Goal: Task Accomplishment & Management: Manage account settings

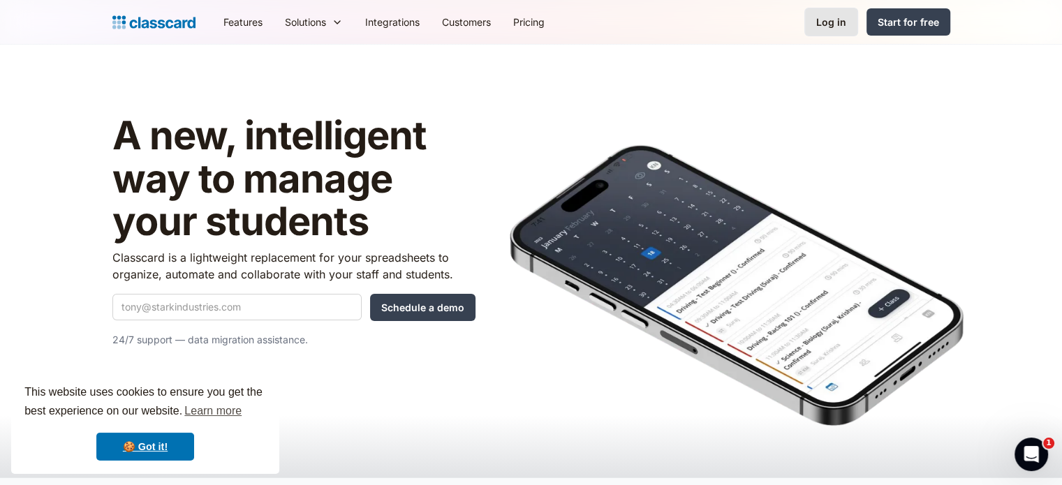
click at [826, 22] on div "Log in" at bounding box center [831, 22] width 30 height 15
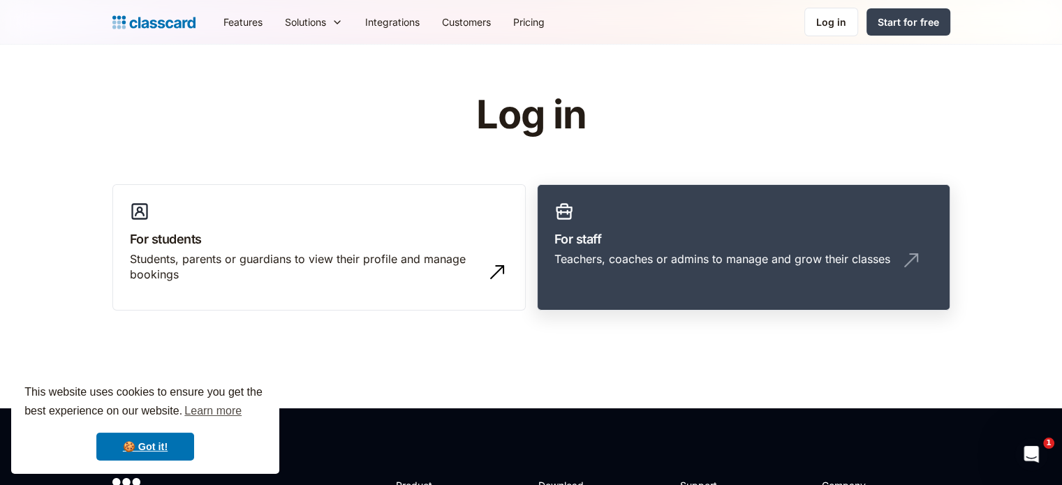
click at [748, 253] on div "Teachers, coaches or admins to manage and grow their classes" at bounding box center [722, 258] width 336 height 15
